Goal: Information Seeking & Learning: Stay updated

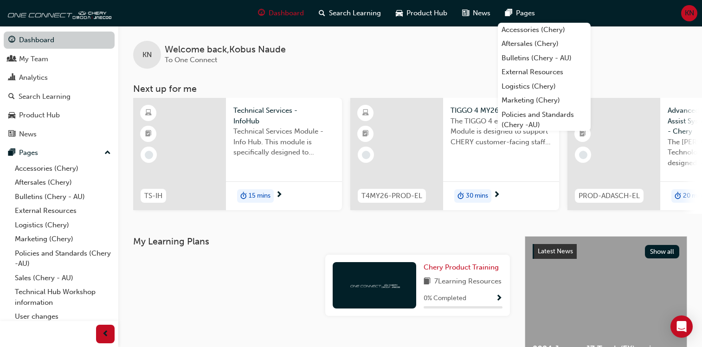
click at [37, 41] on link "Dashboard" at bounding box center [59, 40] width 111 height 17
click at [328, 50] on div "KN Welcome back , Kobus Naude To One Connect" at bounding box center [409, 47] width 583 height 43
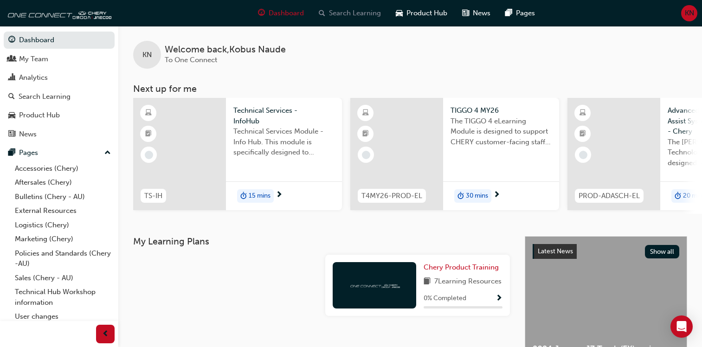
click at [339, 13] on span "Search Learning" at bounding box center [355, 13] width 52 height 11
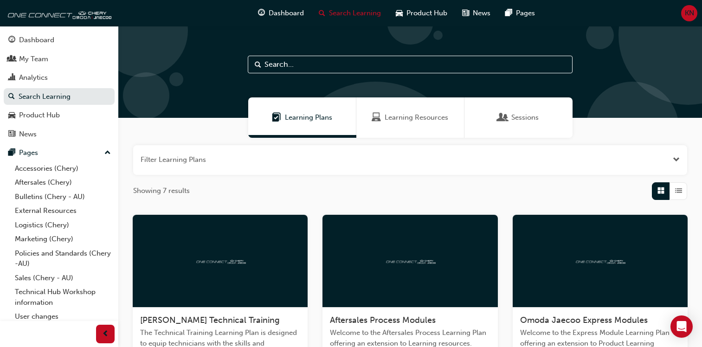
click at [286, 66] on input "text" at bounding box center [410, 65] width 325 height 18
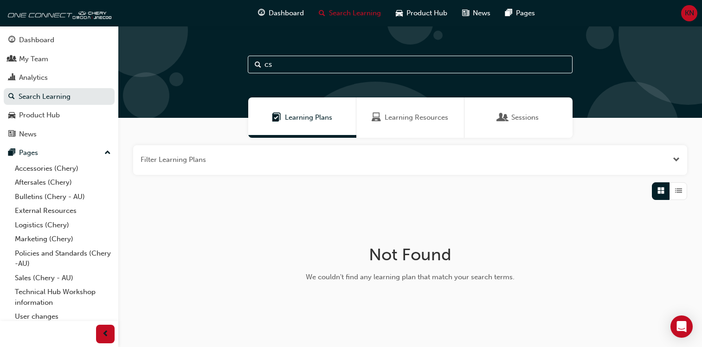
type input "c"
type input "customer"
click at [408, 118] on span "Learning Resources" at bounding box center [416, 117] width 64 height 11
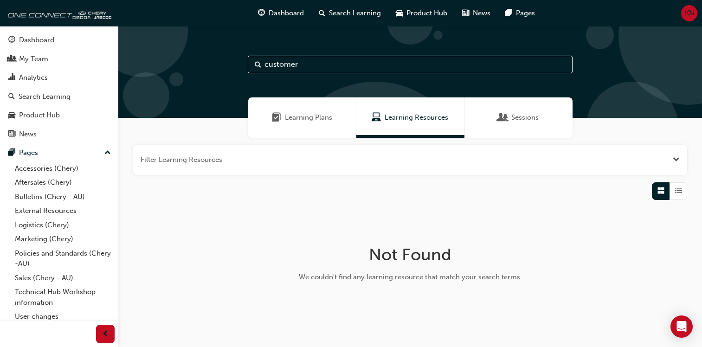
click at [518, 118] on span "Sessions" at bounding box center [524, 117] width 27 height 11
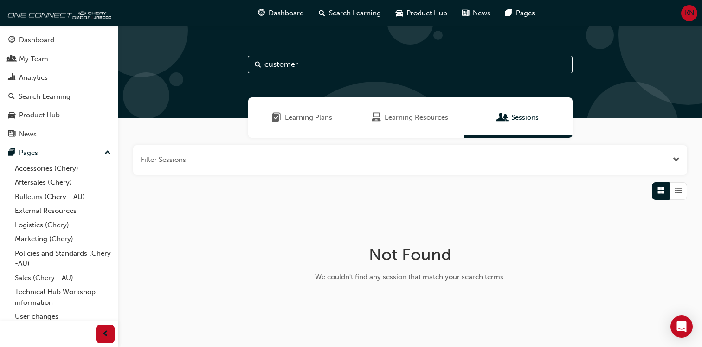
click at [681, 10] on div "KN" at bounding box center [689, 13] width 16 height 16
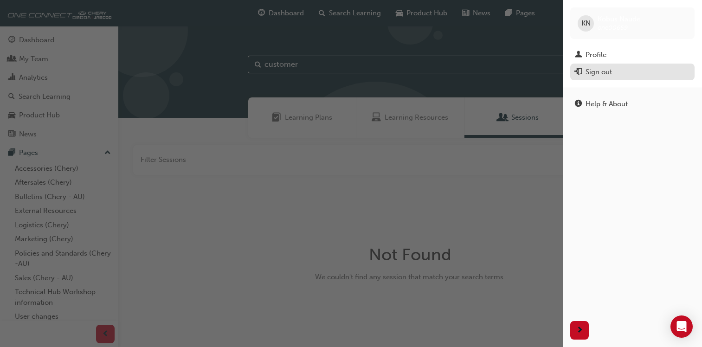
click at [585, 76] on div "Sign out" at bounding box center [598, 72] width 26 height 11
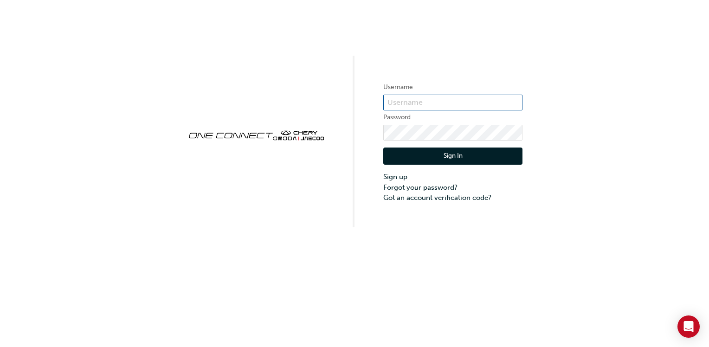
type input "ONE00659"
click at [461, 154] on button "Sign In" at bounding box center [452, 156] width 139 height 18
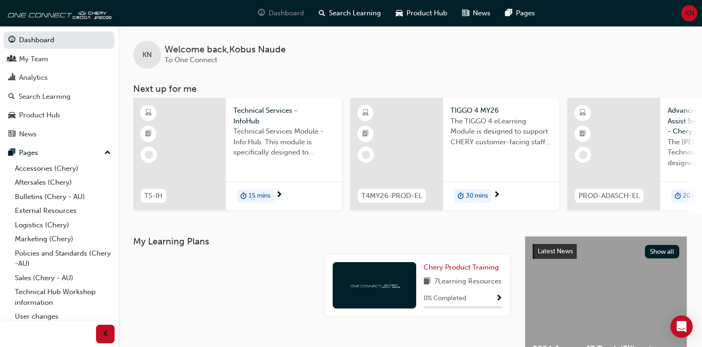
click at [294, 16] on span "Dashboard" at bounding box center [286, 13] width 35 height 11
click at [358, 10] on span "Search Learning" at bounding box center [355, 13] width 52 height 11
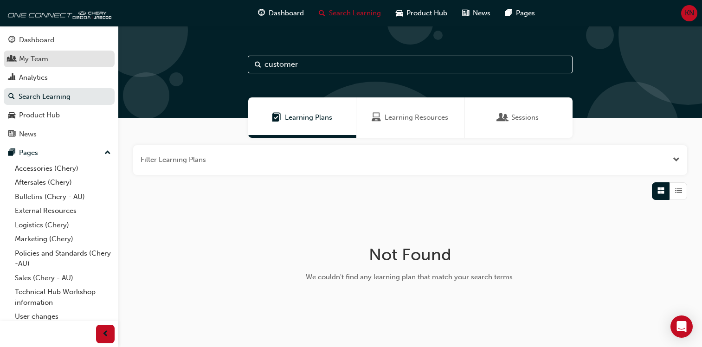
click at [35, 58] on div "My Team" at bounding box center [33, 59] width 29 height 11
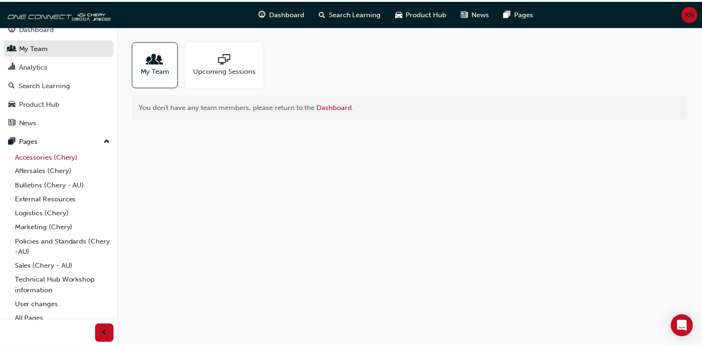
scroll to position [18, 0]
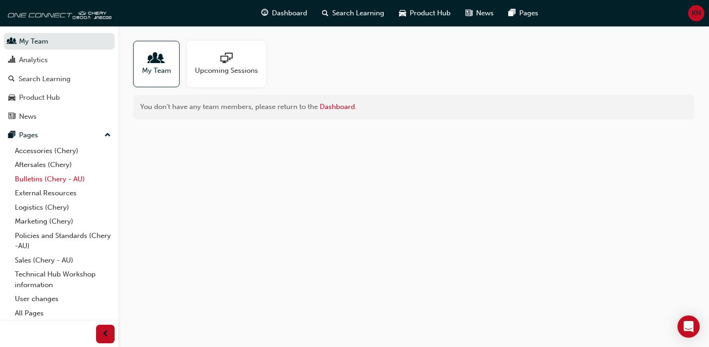
click at [58, 179] on link "Bulletins (Chery - AU)" at bounding box center [62, 179] width 103 height 14
